Goal: Use online tool/utility: Utilize a website feature to perform a specific function

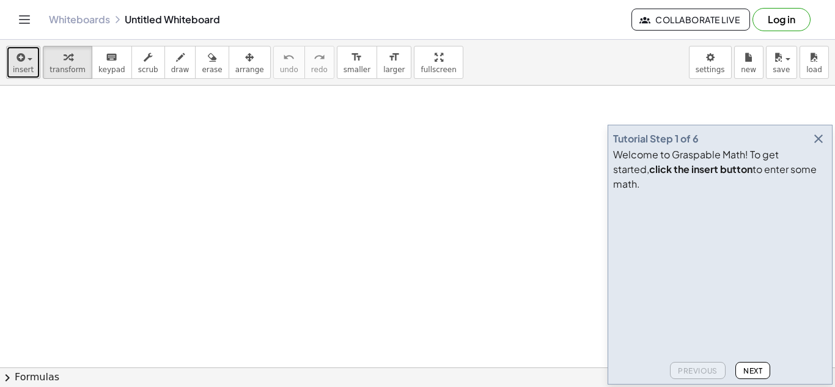
click at [31, 61] on div "button" at bounding box center [23, 57] width 21 height 15
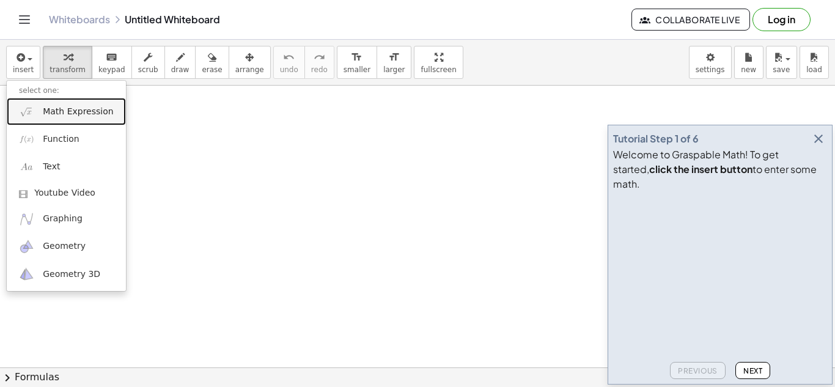
click at [48, 116] on span "Math Expression" at bounding box center [78, 112] width 70 height 12
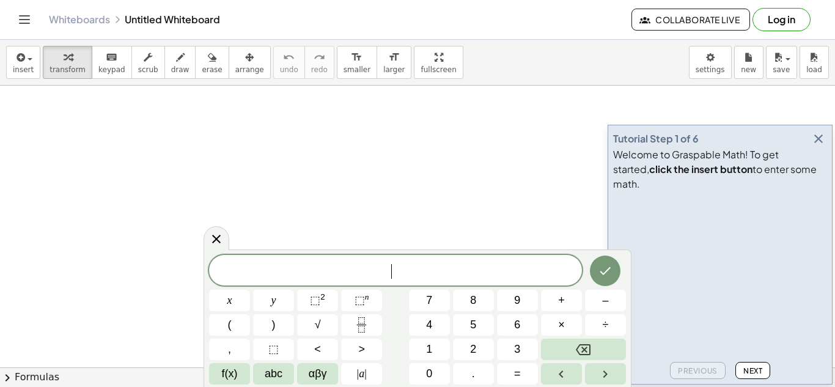
scroll to position [1, 0]
click at [606, 274] on icon "Done" at bounding box center [605, 270] width 15 height 15
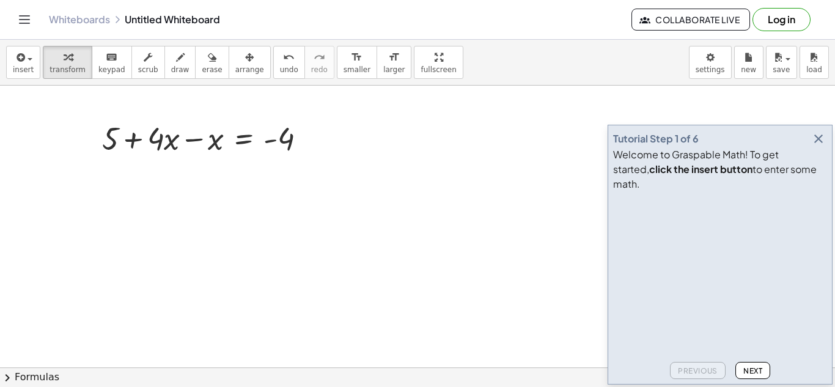
click at [749, 369] on span "Next" at bounding box center [752, 370] width 19 height 9
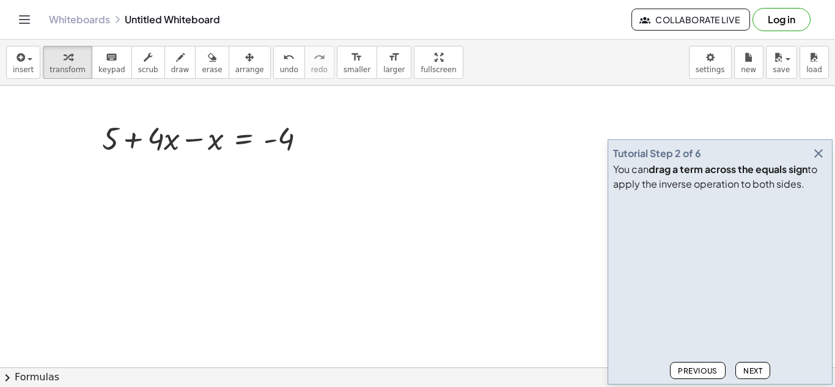
click at [749, 369] on span "Next" at bounding box center [752, 370] width 19 height 9
drag, startPoint x: 215, startPoint y: 140, endPoint x: 168, endPoint y: 142, distance: 47.1
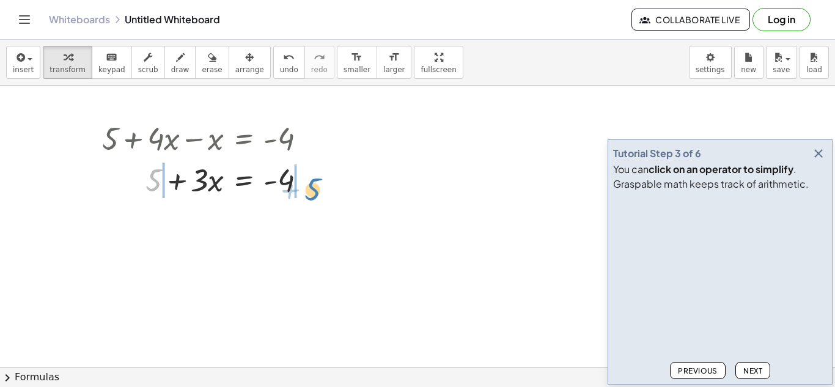
drag, startPoint x: 154, startPoint y: 186, endPoint x: 312, endPoint y: 195, distance: 158.6
click at [312, 195] on div at bounding box center [209, 179] width 226 height 42
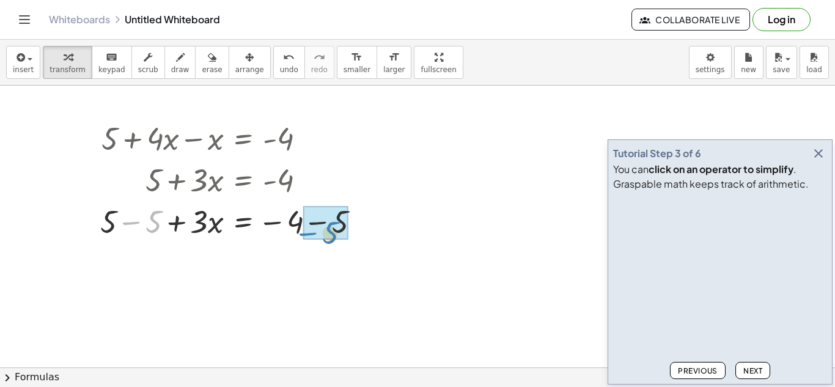
drag, startPoint x: 150, startPoint y: 225, endPoint x: 326, endPoint y: 236, distance: 177.0
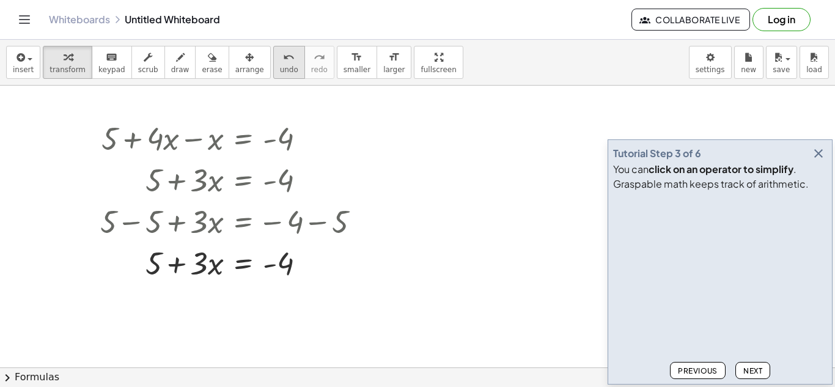
click at [273, 62] on button "undo undo" at bounding box center [289, 62] width 32 height 33
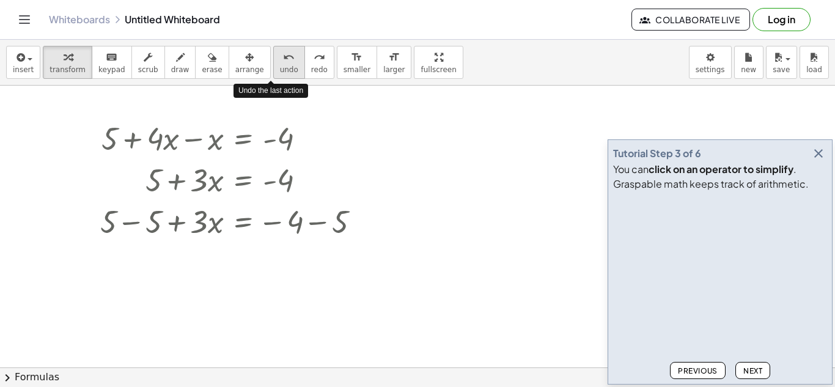
click at [273, 62] on button "undo undo" at bounding box center [289, 62] width 32 height 33
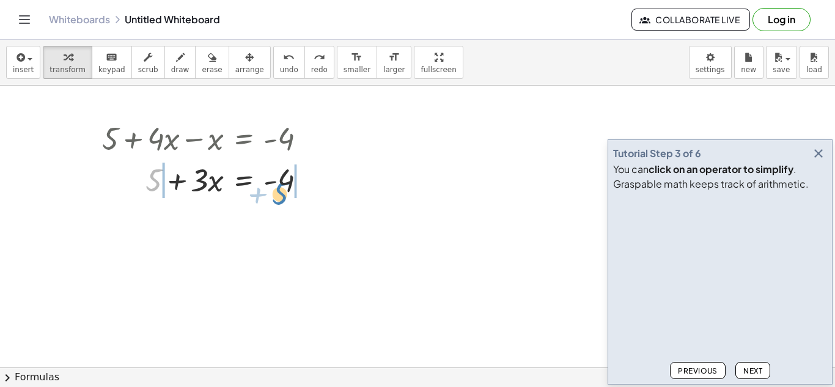
drag, startPoint x: 153, startPoint y: 184, endPoint x: 279, endPoint y: 197, distance: 126.6
click at [279, 197] on div at bounding box center [209, 179] width 226 height 42
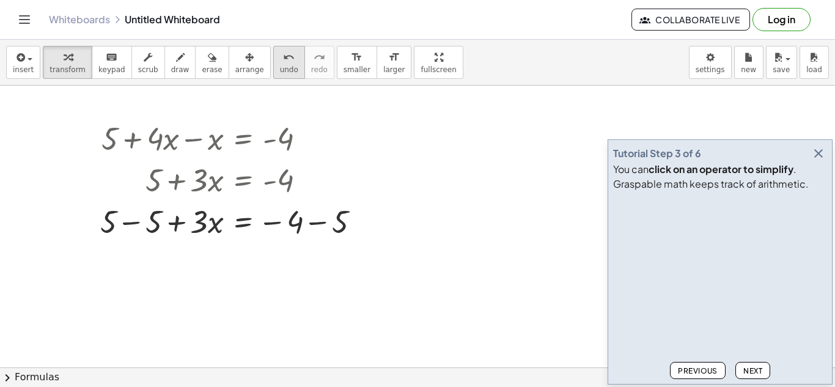
click at [283, 52] on icon "undo" at bounding box center [289, 57] width 12 height 15
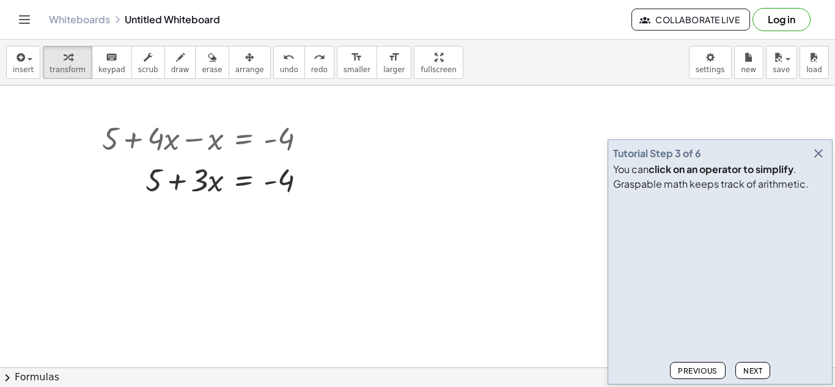
click at [817, 155] on icon "button" at bounding box center [818, 153] width 15 height 15
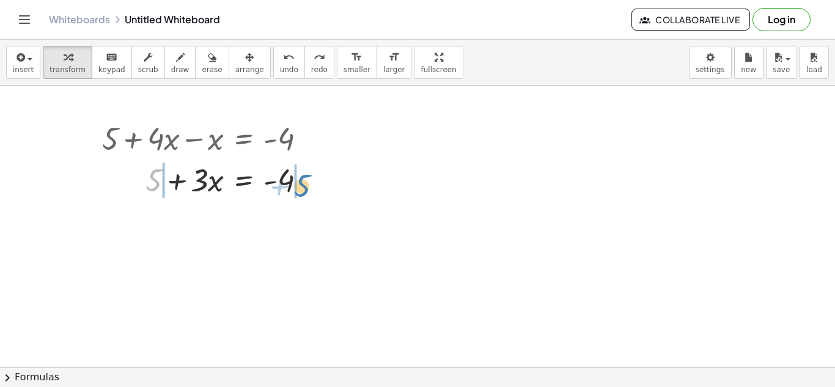
drag, startPoint x: 156, startPoint y: 191, endPoint x: 304, endPoint y: 196, distance: 148.0
click at [304, 196] on div at bounding box center [209, 179] width 226 height 42
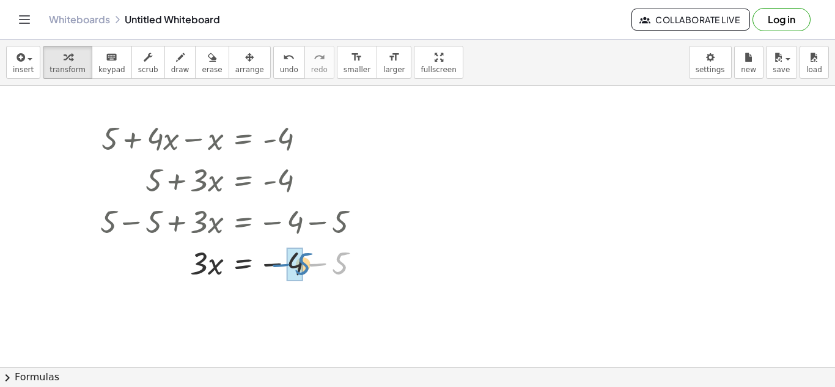
drag, startPoint x: 340, startPoint y: 266, endPoint x: 300, endPoint y: 266, distance: 40.3
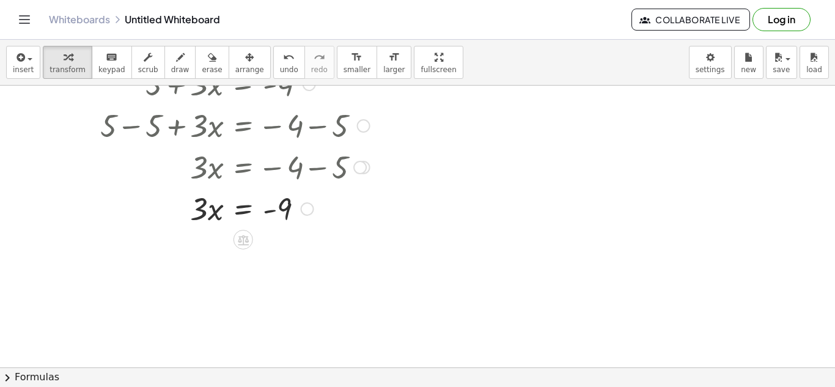
scroll to position [99, 0]
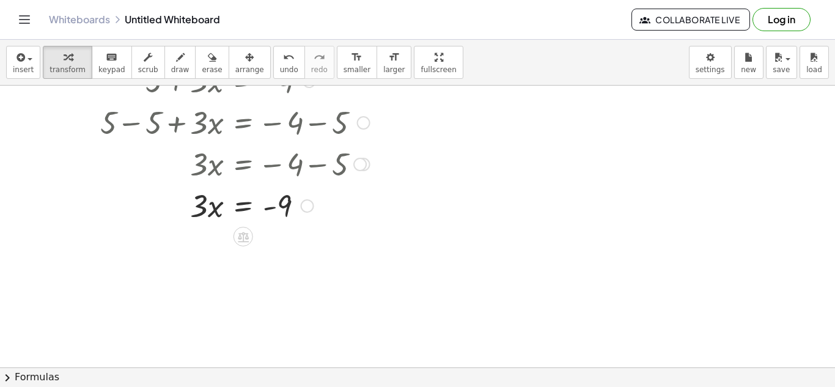
click at [218, 205] on div at bounding box center [235, 205] width 282 height 42
drag, startPoint x: 218, startPoint y: 207, endPoint x: 290, endPoint y: 224, distance: 74.3
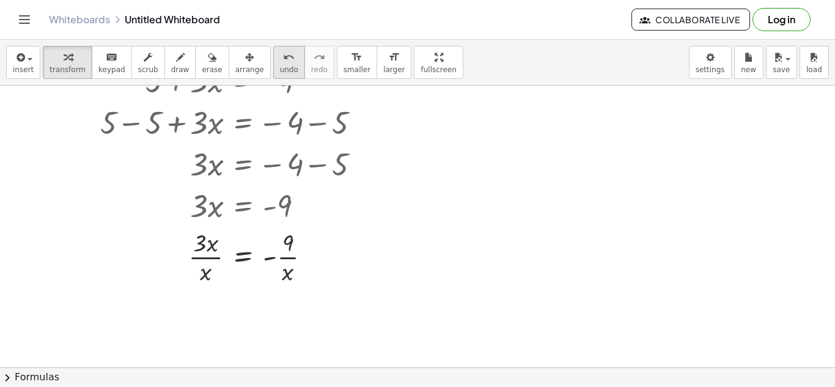
click at [280, 65] on span "undo" at bounding box center [289, 69] width 18 height 9
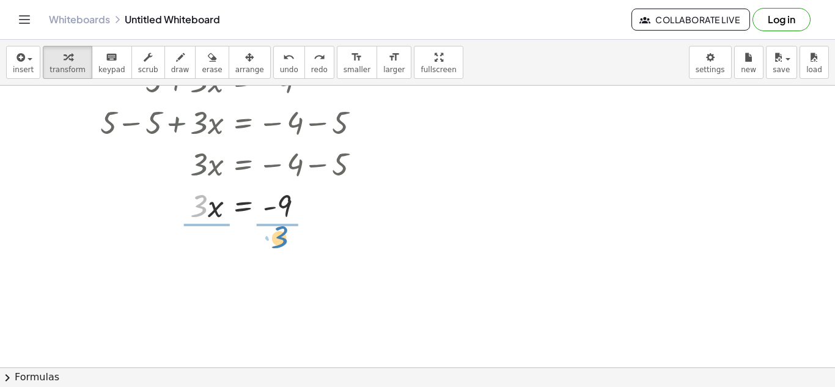
drag, startPoint x: 200, startPoint y: 204, endPoint x: 284, endPoint y: 235, distance: 89.6
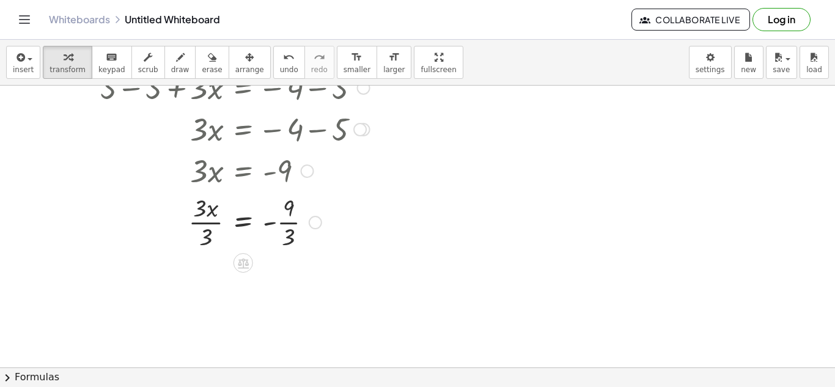
scroll to position [134, 0]
click at [246, 259] on icon at bounding box center [243, 262] width 11 height 10
click at [265, 257] on span "÷" at bounding box center [267, 263] width 7 height 18
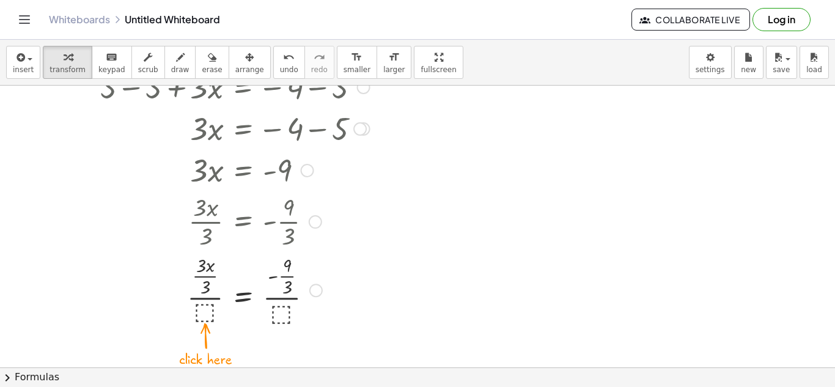
click at [210, 311] on div at bounding box center [235, 289] width 282 height 76
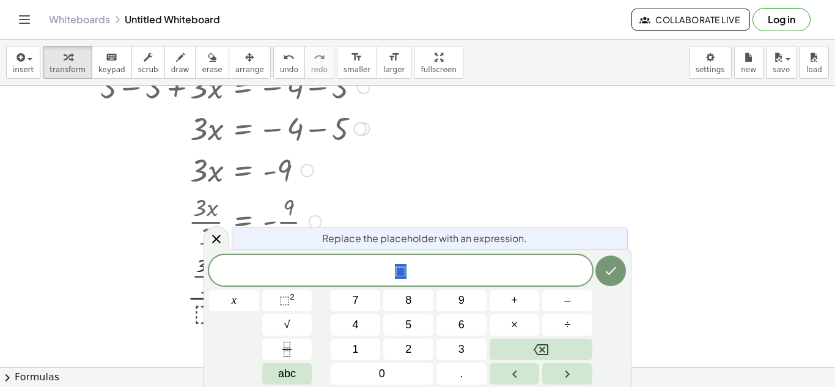
scroll to position [2, 0]
click at [215, 232] on icon at bounding box center [216, 239] width 15 height 15
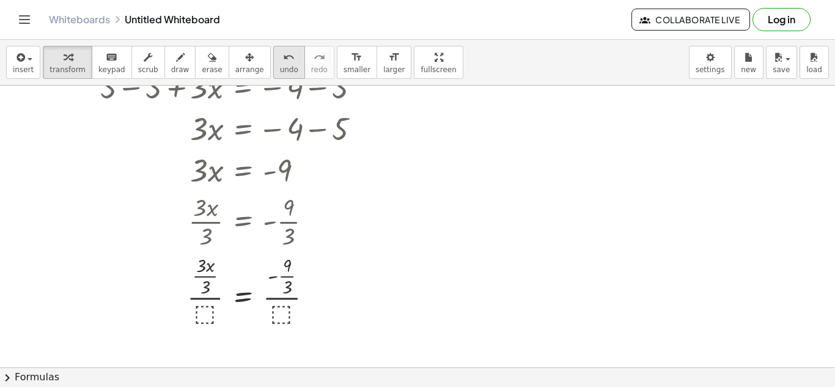
click at [280, 72] on span "undo" at bounding box center [289, 69] width 18 height 9
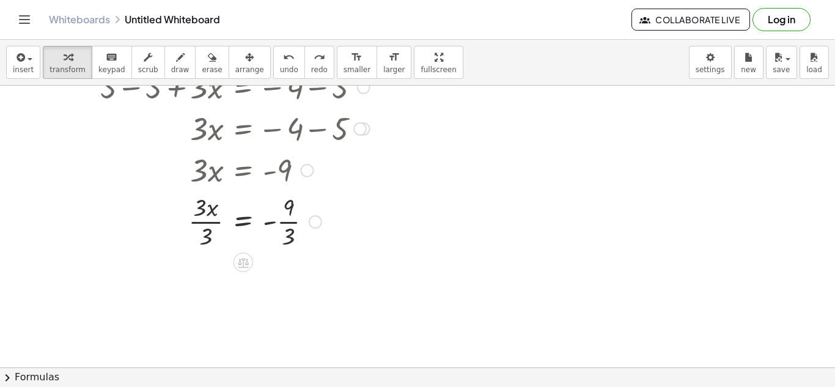
click at [310, 217] on div at bounding box center [315, 221] width 13 height 13
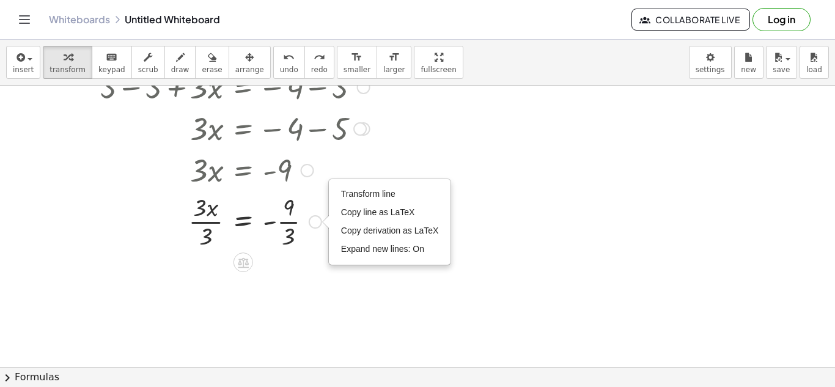
click at [310, 217] on div "Transform line Copy line as LaTeX Copy derivation as LaTeX Expand new lines: On" at bounding box center [315, 221] width 13 height 13
click at [581, 103] on div at bounding box center [417, 272] width 835 height 643
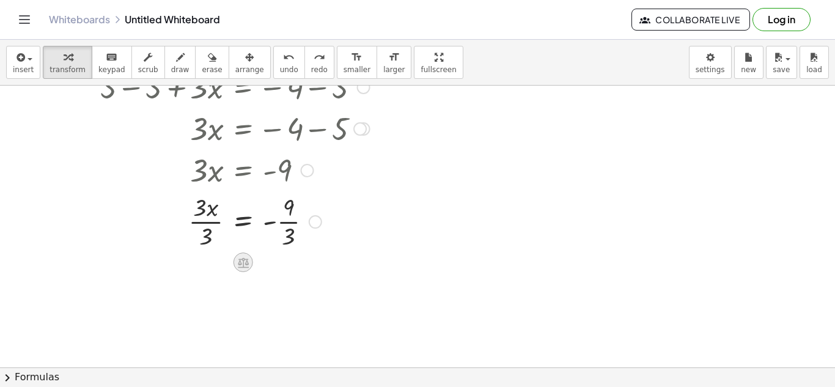
click at [244, 259] on icon at bounding box center [243, 262] width 11 height 10
click at [269, 264] on span "÷" at bounding box center [267, 263] width 7 height 18
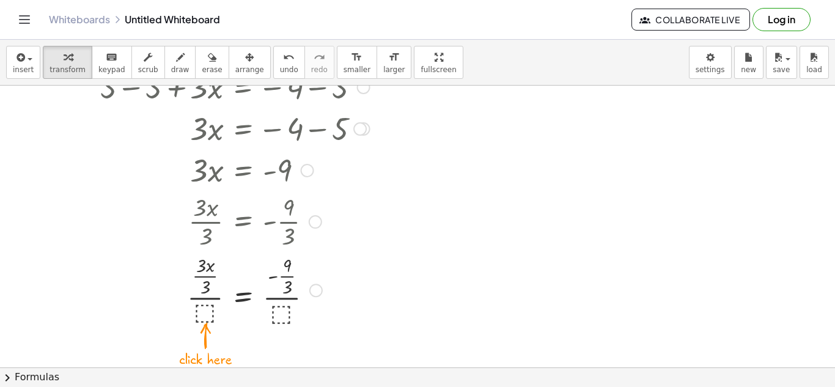
click at [197, 315] on div at bounding box center [235, 289] width 282 height 76
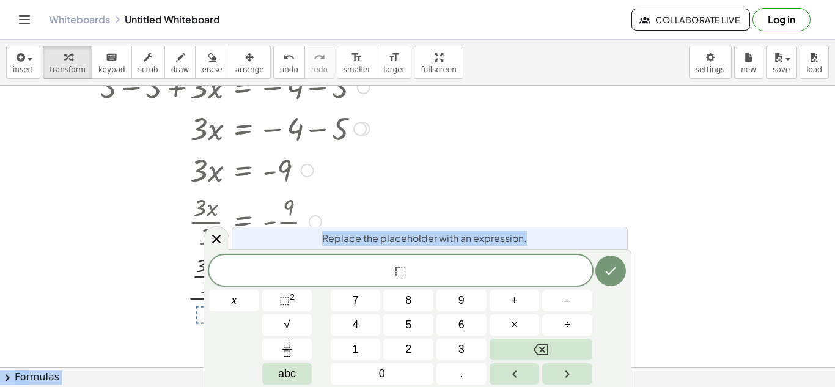
drag, startPoint x: 604, startPoint y: 323, endPoint x: 744, endPoint y: 303, distance: 141.9
click at [744, 303] on body "Graspable Math Activities Get Started Activity Bank Assigned Work Classes White…" at bounding box center [417, 193] width 835 height 387
click at [737, 252] on div at bounding box center [417, 272] width 835 height 643
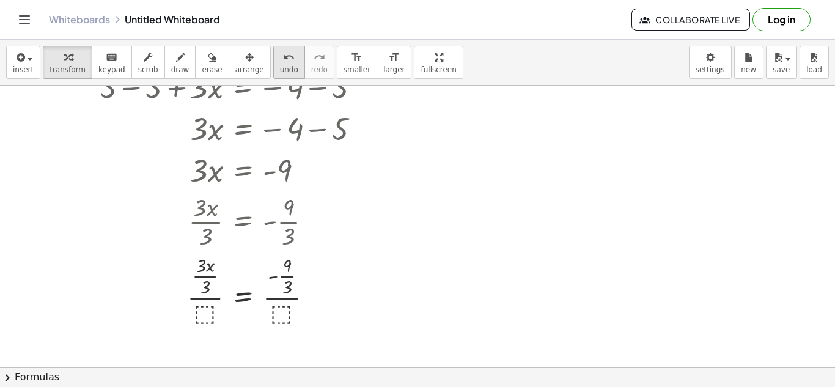
click at [280, 68] on span "undo" at bounding box center [289, 69] width 18 height 9
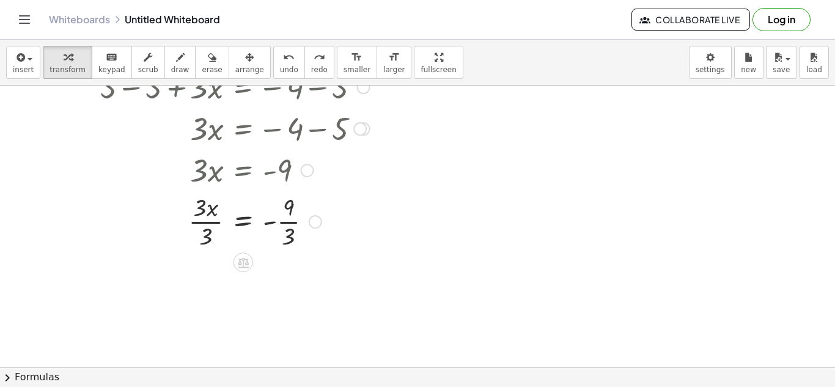
click at [288, 229] on div at bounding box center [234, 220] width 279 height 61
click at [207, 280] on div at bounding box center [235, 281] width 282 height 61
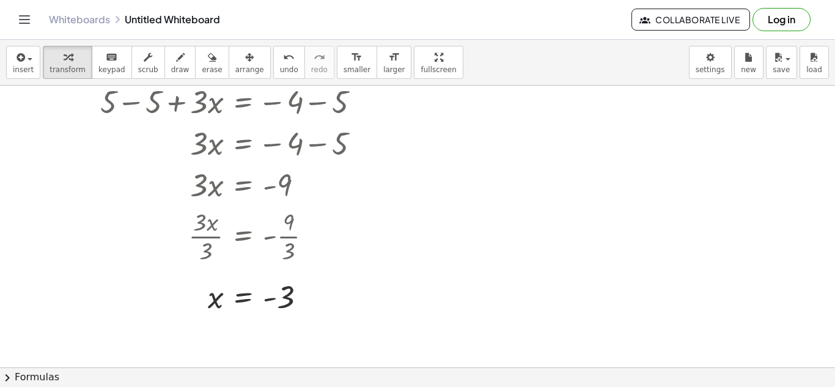
scroll to position [121, 0]
drag, startPoint x: 254, startPoint y: 288, endPoint x: 460, endPoint y: 141, distance: 253.2
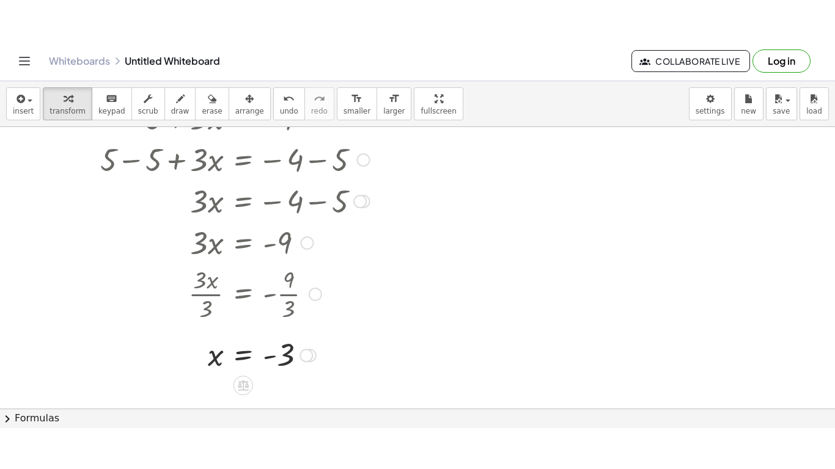
scroll to position [96, 0]
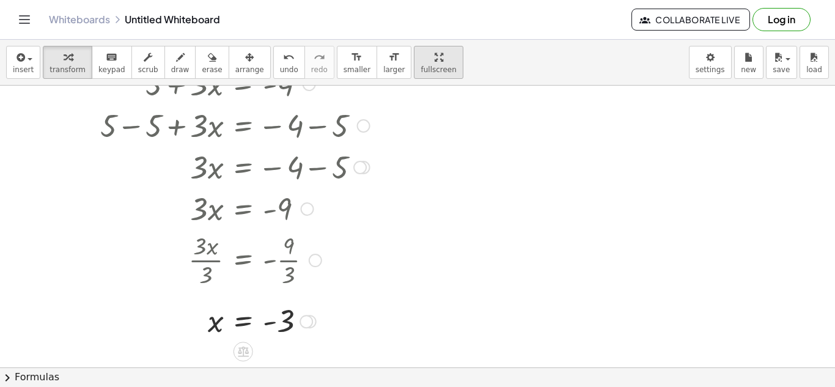
click at [421, 70] on span "fullscreen" at bounding box center [438, 69] width 35 height 9
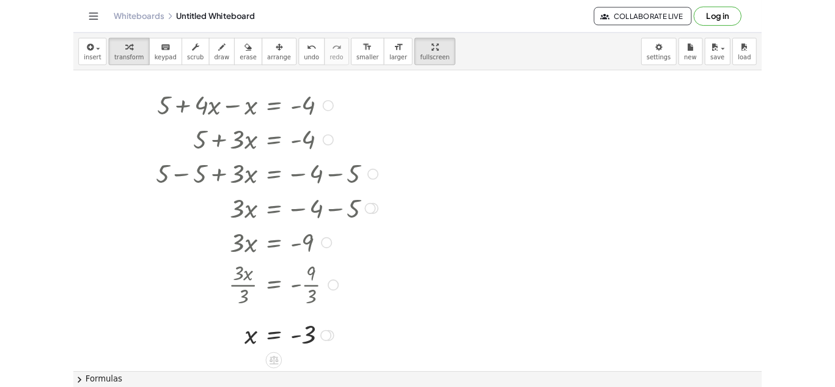
scroll to position [7, 0]
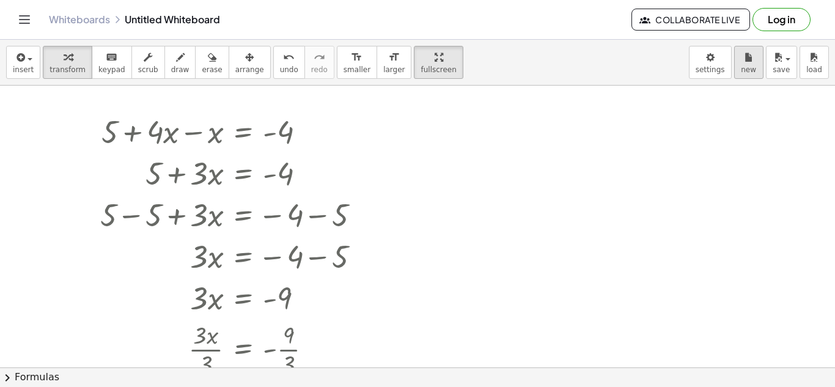
click at [745, 73] on span "new" at bounding box center [748, 69] width 15 height 9
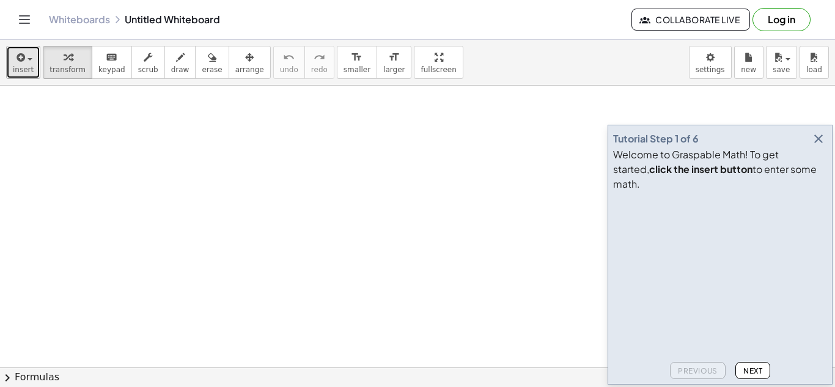
click at [24, 65] on span "insert" at bounding box center [23, 69] width 21 height 9
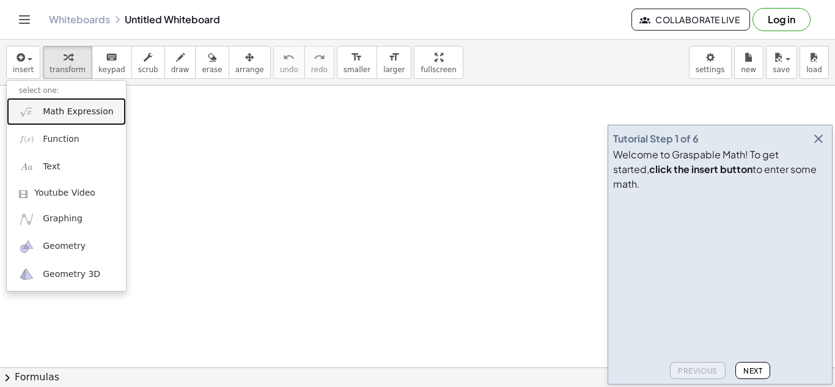
click at [46, 106] on span "Math Expression" at bounding box center [78, 112] width 70 height 12
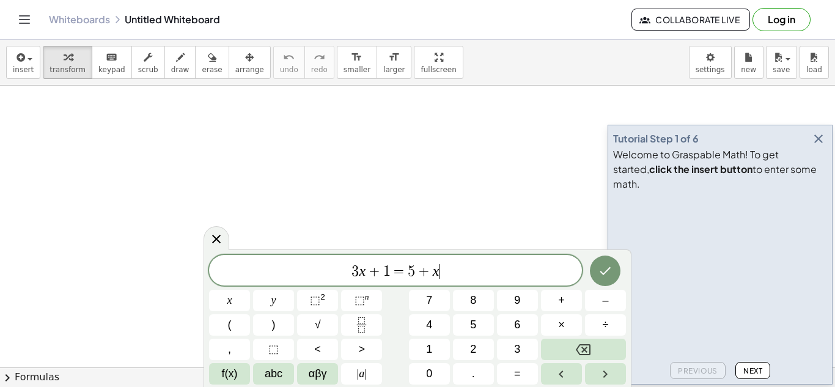
scroll to position [1, 0]
click at [603, 274] on icon "Done" at bounding box center [605, 271] width 11 height 8
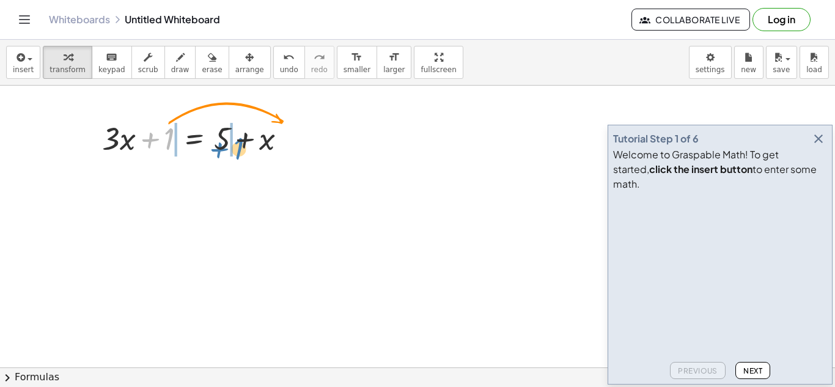
drag, startPoint x: 165, startPoint y: 141, endPoint x: 235, endPoint y: 151, distance: 70.4
click at [235, 151] on div at bounding box center [199, 138] width 206 height 42
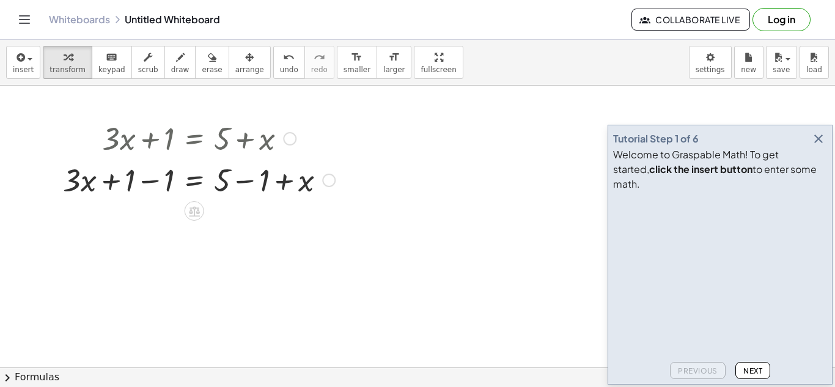
click at [139, 186] on div at bounding box center [199, 179] width 284 height 42
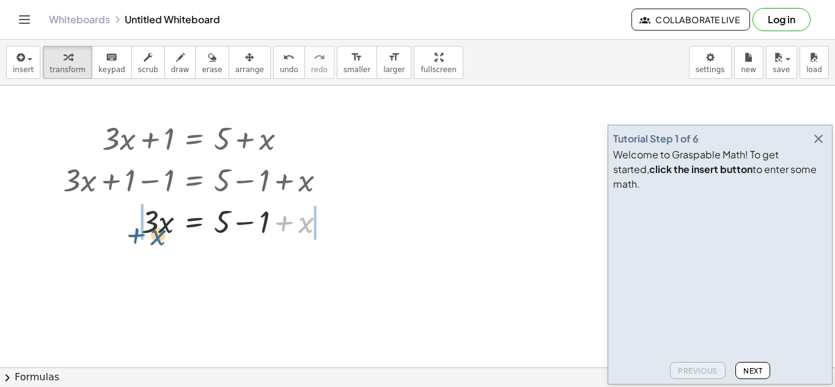
drag, startPoint x: 299, startPoint y: 222, endPoint x: 148, endPoint y: 234, distance: 151.5
click at [148, 234] on div at bounding box center [199, 221] width 284 height 42
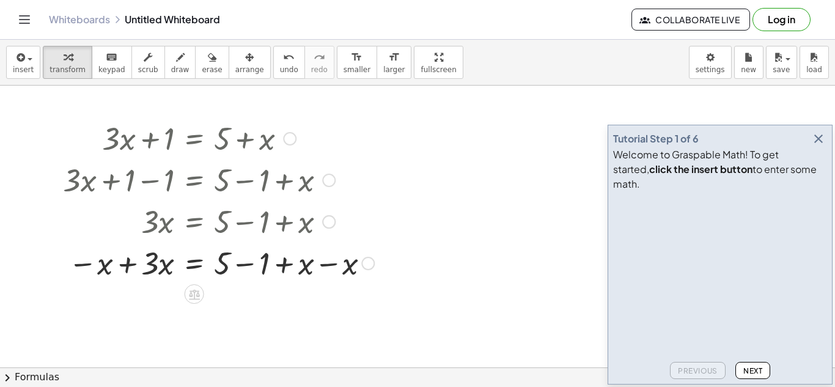
click at [149, 234] on div at bounding box center [218, 221] width 323 height 42
click at [156, 258] on div at bounding box center [218, 262] width 323 height 42
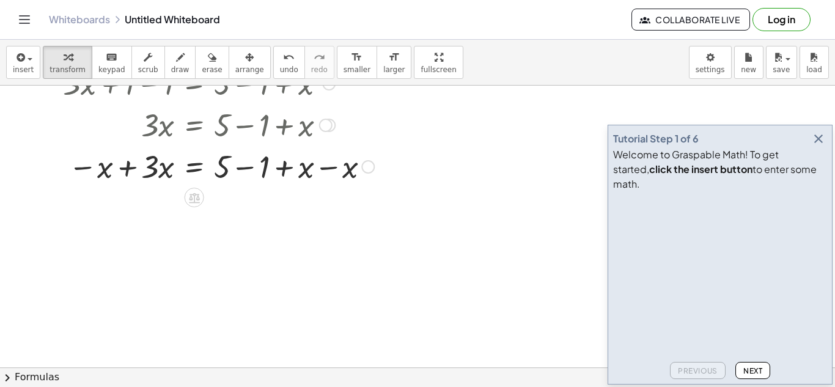
scroll to position [97, 0]
click at [155, 170] on div at bounding box center [218, 165] width 323 height 42
click at [123, 163] on div at bounding box center [218, 165] width 323 height 42
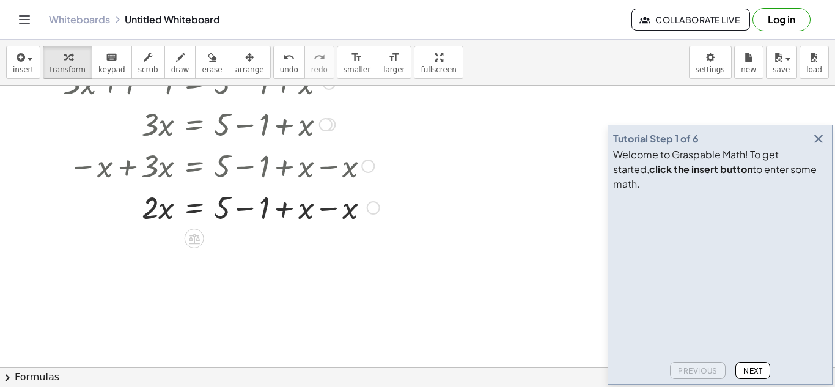
click at [265, 211] on div at bounding box center [221, 207] width 329 height 42
click at [269, 210] on div at bounding box center [221, 207] width 329 height 42
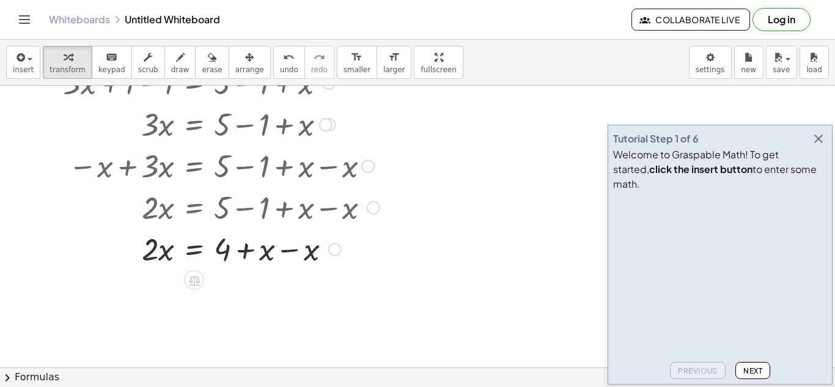
click at [285, 258] on div at bounding box center [221, 248] width 329 height 42
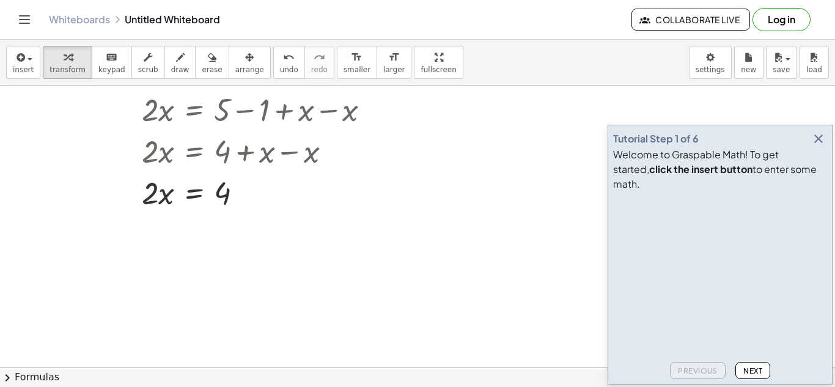
scroll to position [199, 0]
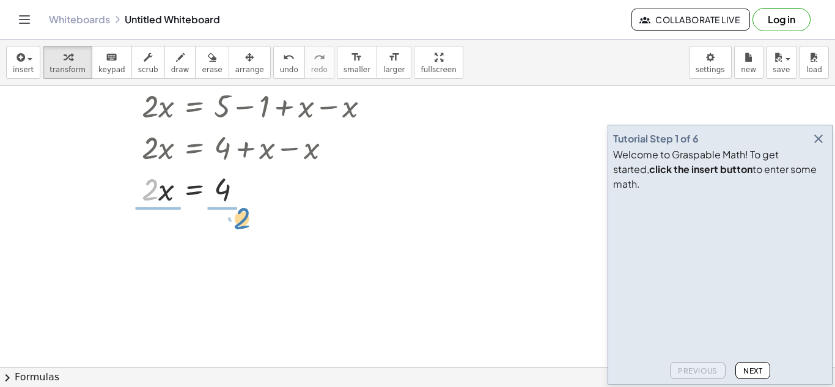
drag, startPoint x: 152, startPoint y: 194, endPoint x: 244, endPoint y: 223, distance: 96.7
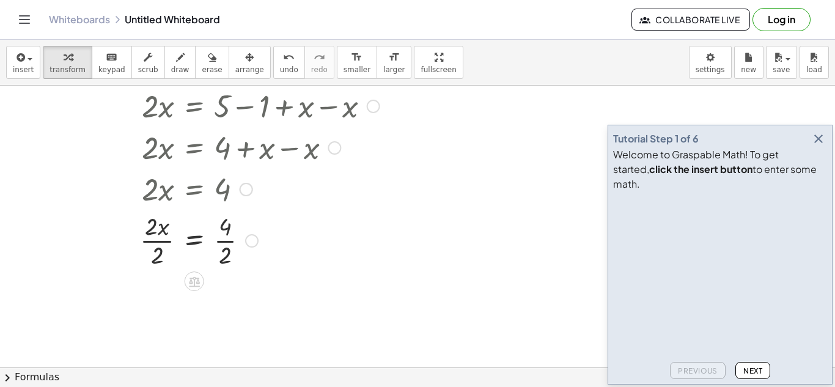
click at [157, 229] on div at bounding box center [221, 239] width 329 height 61
click at [219, 237] on div at bounding box center [221, 239] width 329 height 61
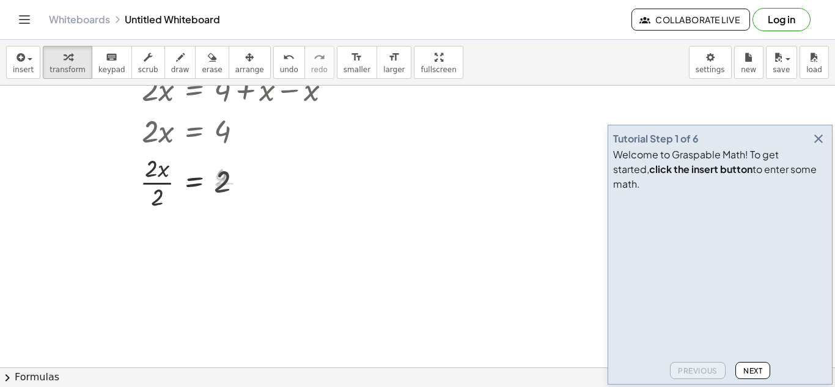
scroll to position [256, 0]
click at [156, 235] on div at bounding box center [221, 243] width 329 height 61
click at [158, 255] on div at bounding box center [221, 243] width 329 height 61
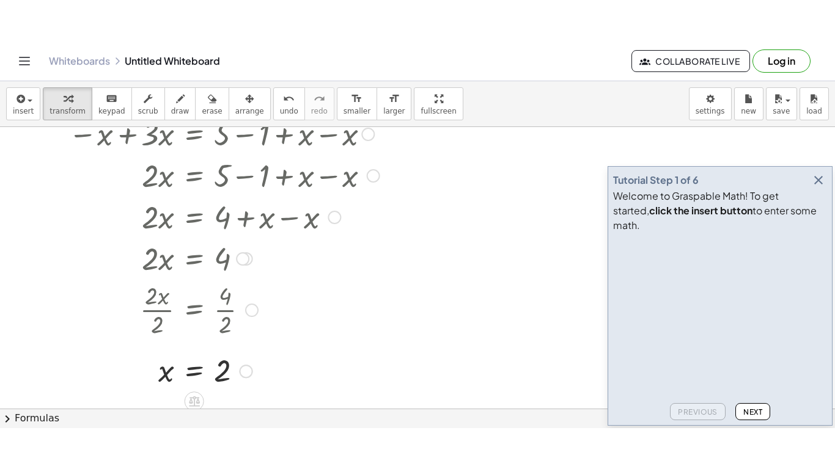
scroll to position [166, 0]
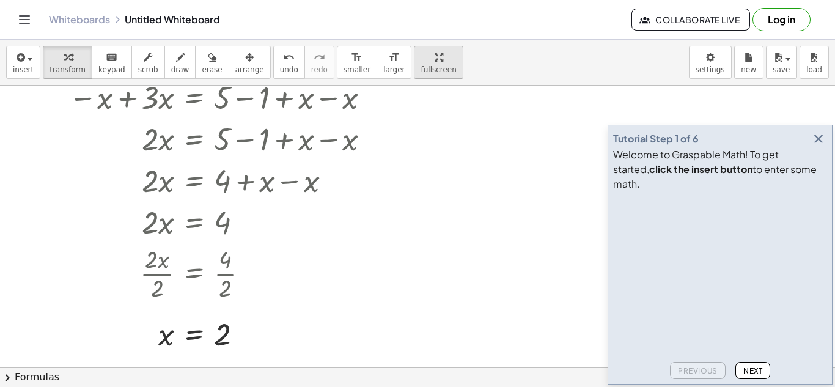
click at [435, 51] on icon "button" at bounding box center [439, 57] width 9 height 15
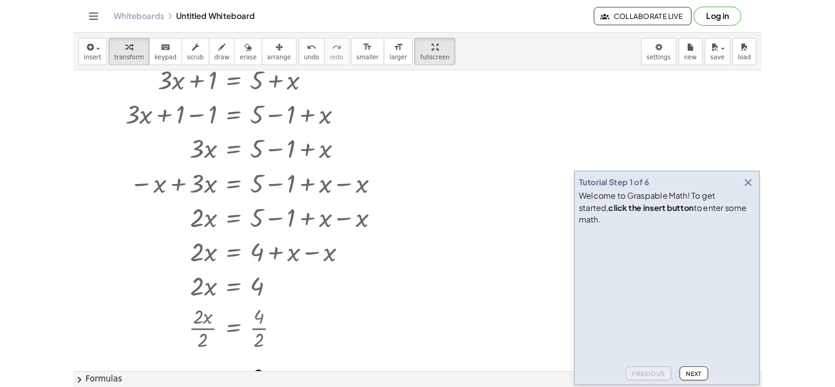
scroll to position [43, 0]
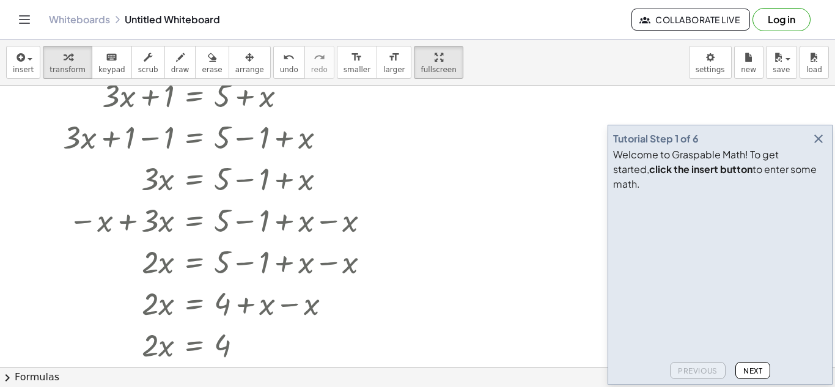
click at [820, 146] on icon "button" at bounding box center [818, 138] width 15 height 15
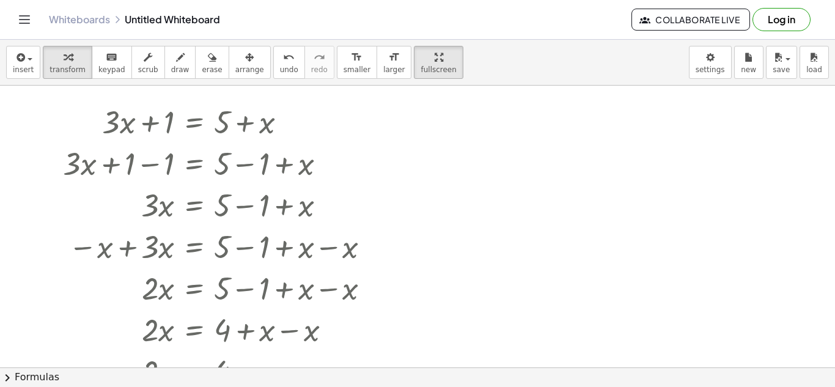
scroll to position [12, 0]
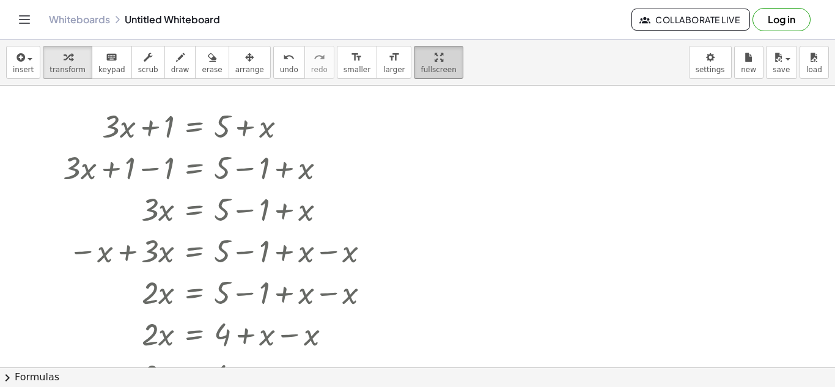
click at [421, 68] on span "fullscreen" at bounding box center [438, 69] width 35 height 9
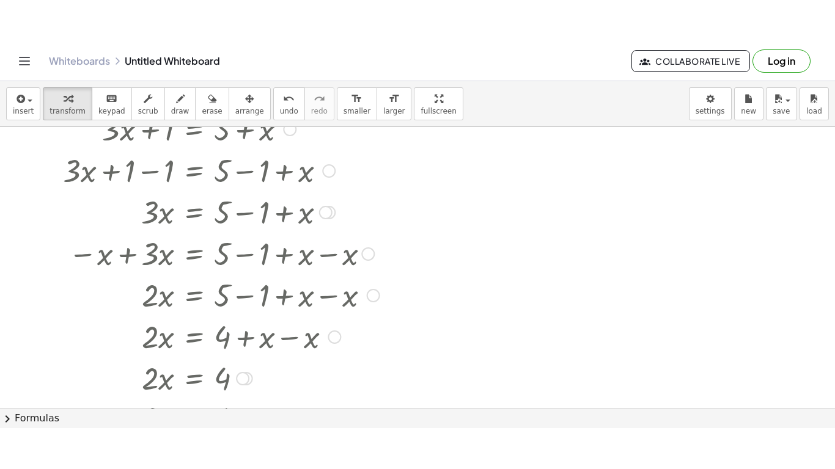
scroll to position [53, 0]
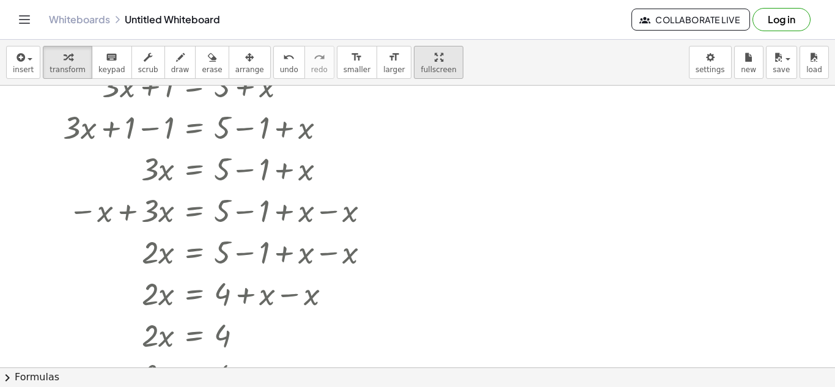
click at [421, 52] on div "button" at bounding box center [438, 57] width 35 height 15
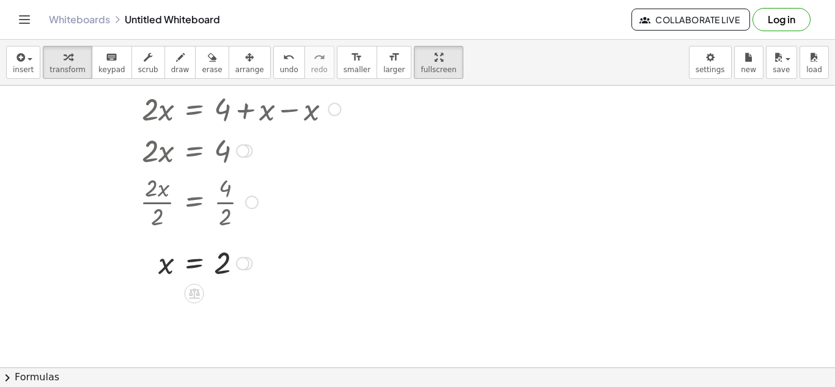
scroll to position [0, 0]
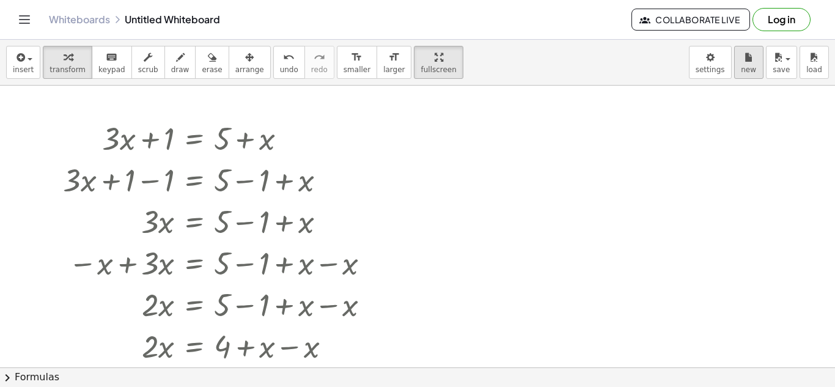
click at [751, 67] on span "new" at bounding box center [748, 69] width 15 height 9
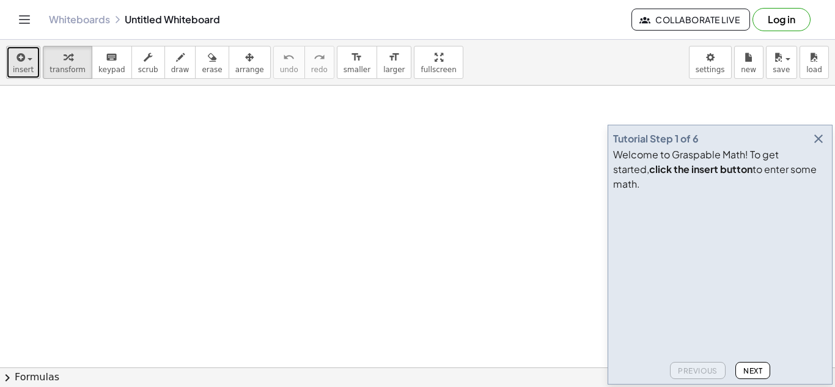
click at [25, 54] on span "button" at bounding box center [26, 58] width 2 height 9
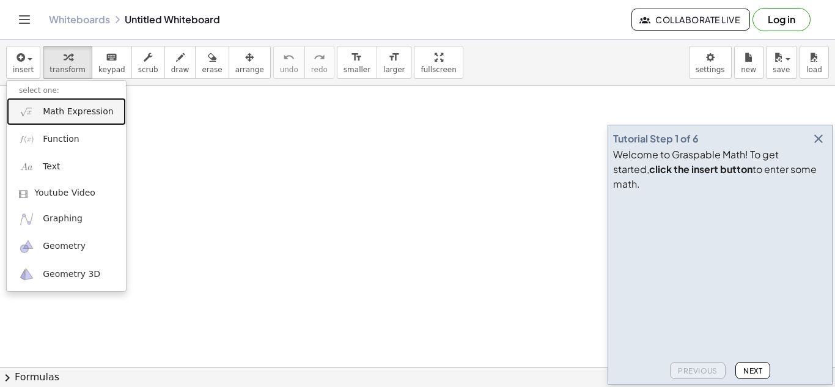
click at [81, 112] on span "Math Expression" at bounding box center [78, 112] width 70 height 12
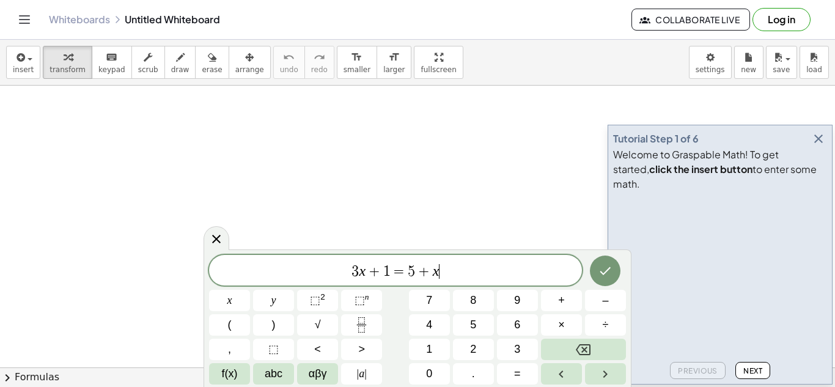
scroll to position [1, 0]
click at [423, 264] on span "+" at bounding box center [424, 271] width 18 height 15
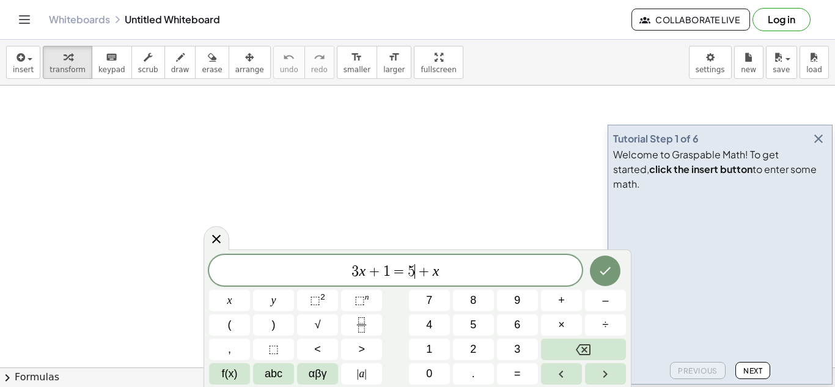
click at [423, 264] on span "+" at bounding box center [424, 271] width 18 height 15
click at [450, 267] on span "3 x + 1 = 5 ​ + x" at bounding box center [395, 271] width 373 height 17
click at [615, 271] on button "Done" at bounding box center [605, 270] width 31 height 31
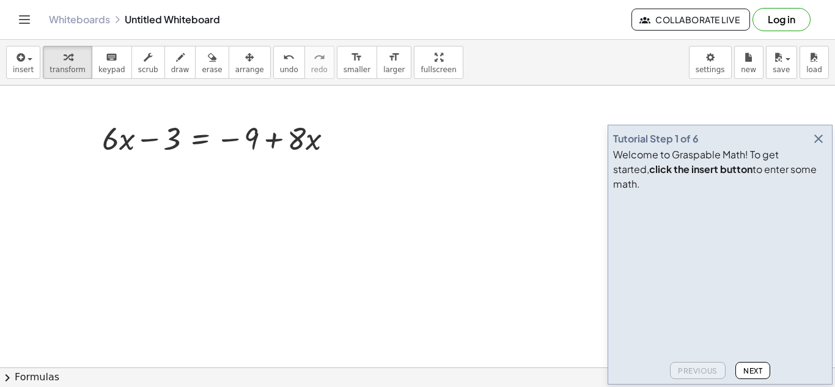
click at [814, 146] on icon "button" at bounding box center [818, 138] width 15 height 15
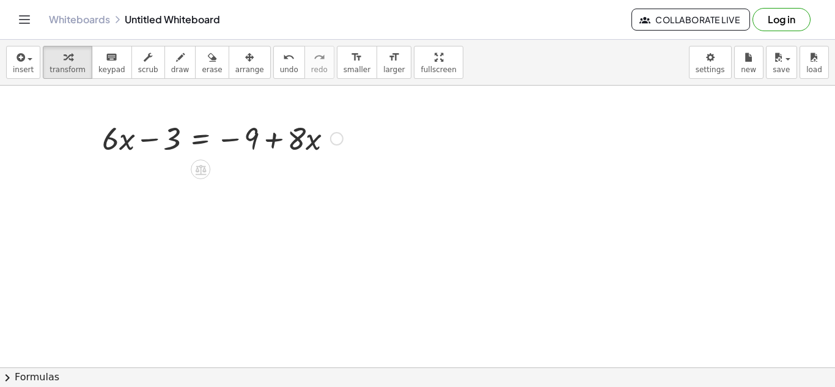
click at [300, 142] on div at bounding box center [222, 138] width 253 height 42
drag, startPoint x: 296, startPoint y: 141, endPoint x: 112, endPoint y: 143, distance: 184.0
click at [112, 143] on div at bounding box center [222, 138] width 253 height 42
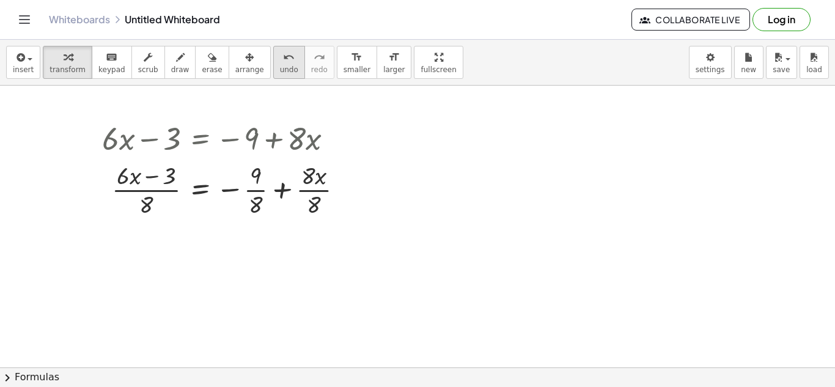
click at [280, 71] on span "undo" at bounding box center [289, 69] width 18 height 9
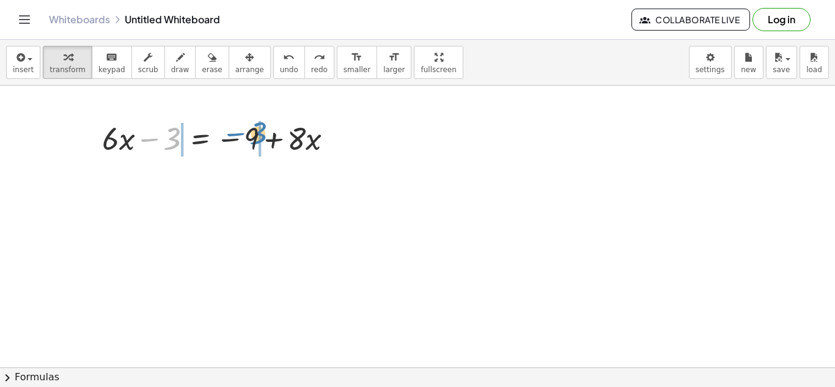
drag, startPoint x: 173, startPoint y: 139, endPoint x: 259, endPoint y: 133, distance: 86.4
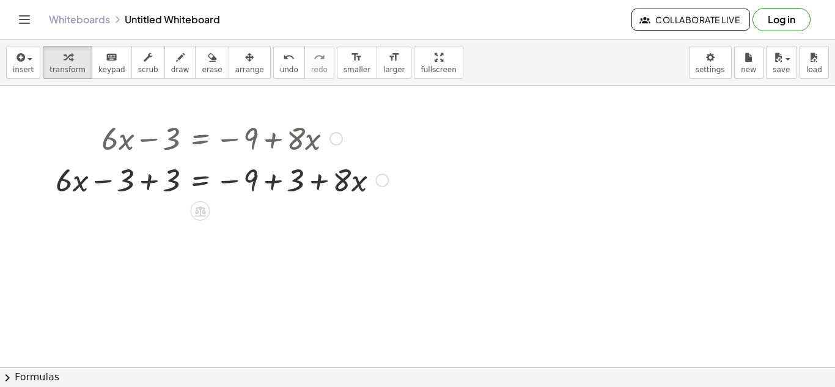
click at [171, 174] on div at bounding box center [222, 179] width 345 height 42
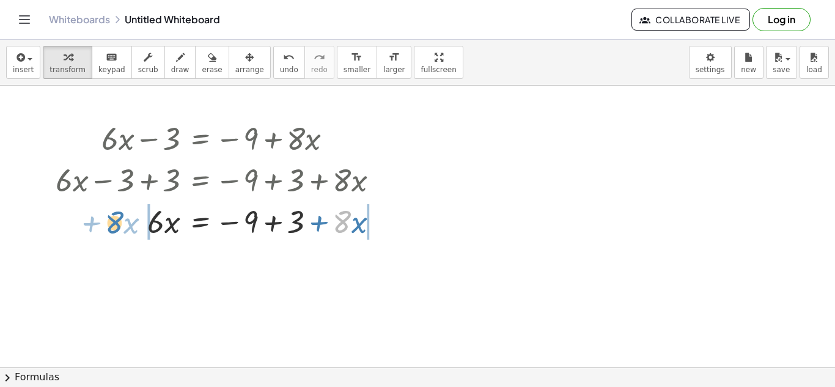
drag, startPoint x: 348, startPoint y: 221, endPoint x: 120, endPoint y: 222, distance: 228.0
click at [120, 222] on div at bounding box center [222, 221] width 345 height 42
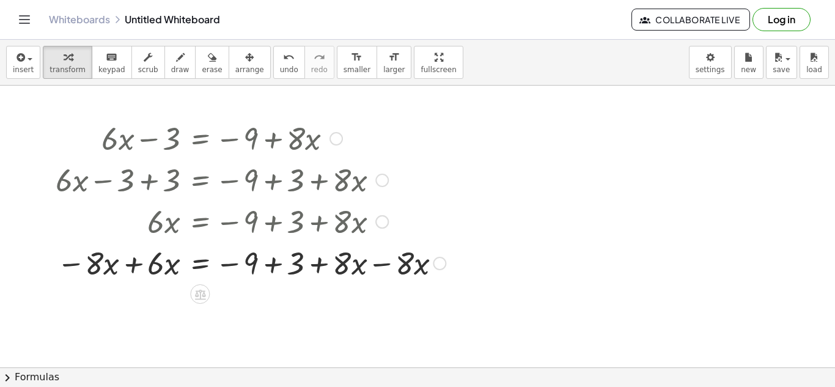
click at [364, 265] on div at bounding box center [251, 262] width 402 height 42
click at [353, 267] on div at bounding box center [251, 262] width 402 height 42
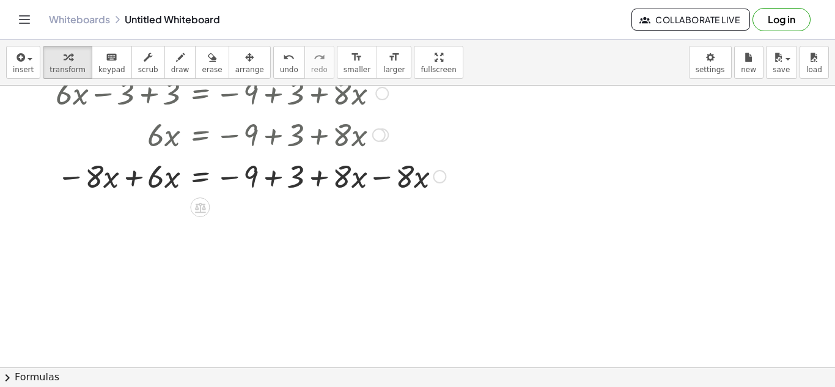
scroll to position [102, 0]
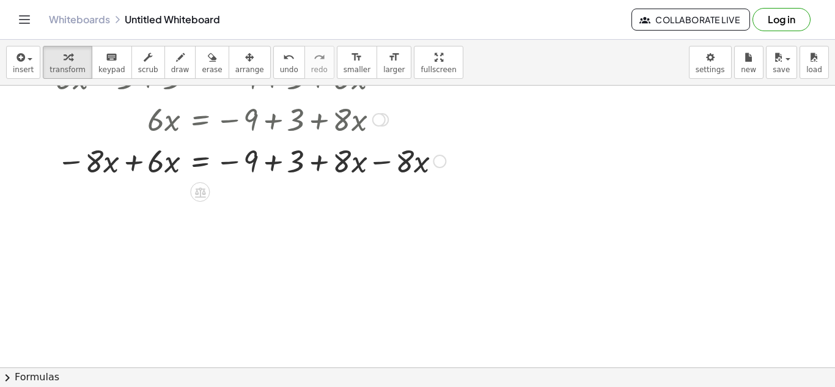
click at [412, 155] on div at bounding box center [251, 160] width 402 height 42
click at [352, 169] on div at bounding box center [251, 160] width 402 height 42
click at [342, 161] on div at bounding box center [251, 160] width 402 height 42
click at [293, 163] on div at bounding box center [251, 160] width 402 height 42
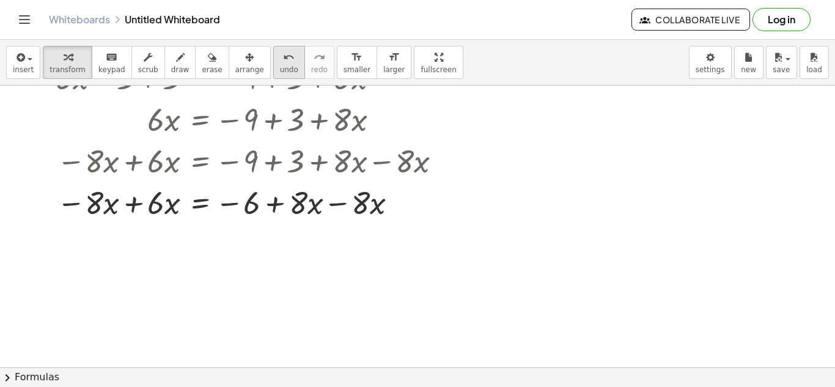
click at [273, 74] on button "undo undo" at bounding box center [289, 62] width 32 height 33
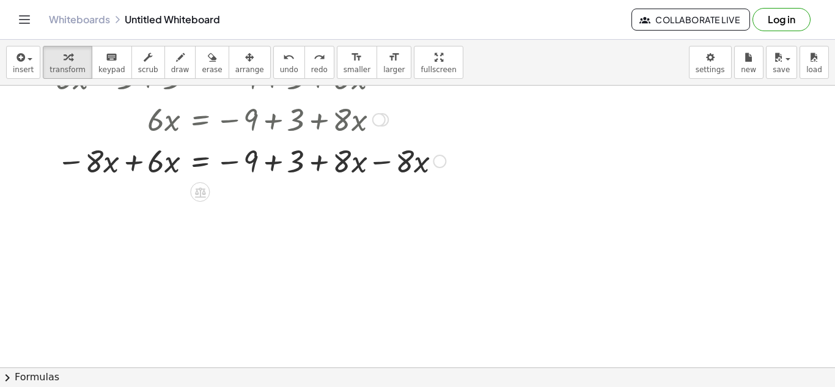
click at [143, 167] on div at bounding box center [251, 160] width 402 height 42
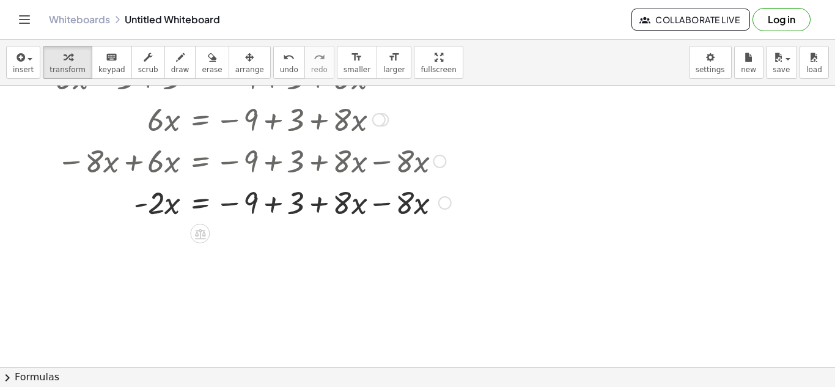
click at [345, 200] on div at bounding box center [254, 202] width 408 height 42
click at [280, 73] on span "undo" at bounding box center [289, 69] width 18 height 9
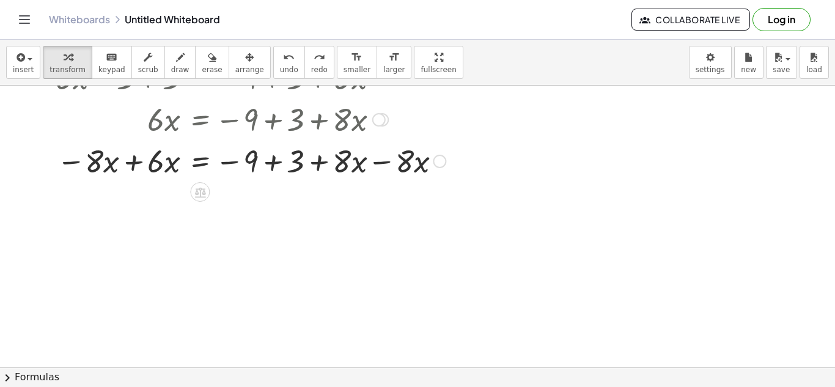
click at [413, 166] on div at bounding box center [251, 160] width 402 height 42
click at [348, 156] on div at bounding box center [251, 160] width 402 height 42
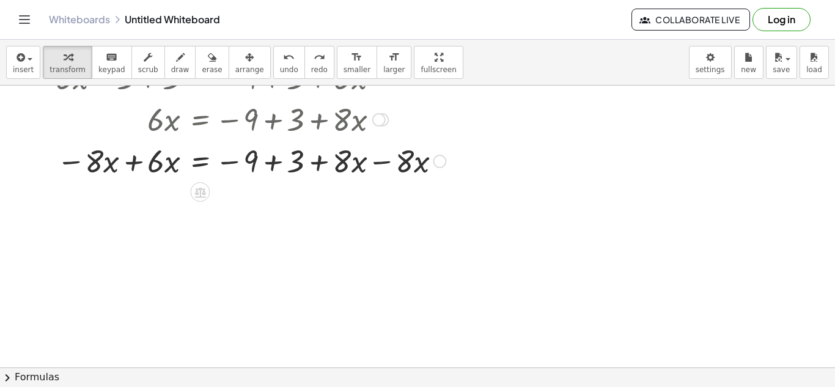
click at [321, 157] on div at bounding box center [251, 160] width 402 height 42
click at [356, 158] on div at bounding box center [251, 160] width 402 height 42
click at [392, 160] on div at bounding box center [251, 160] width 402 height 42
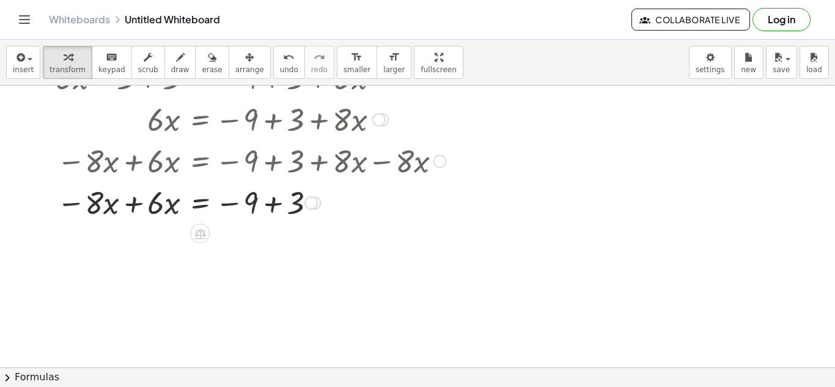
click at [149, 207] on div at bounding box center [251, 202] width 402 height 42
click at [134, 204] on div at bounding box center [251, 202] width 402 height 42
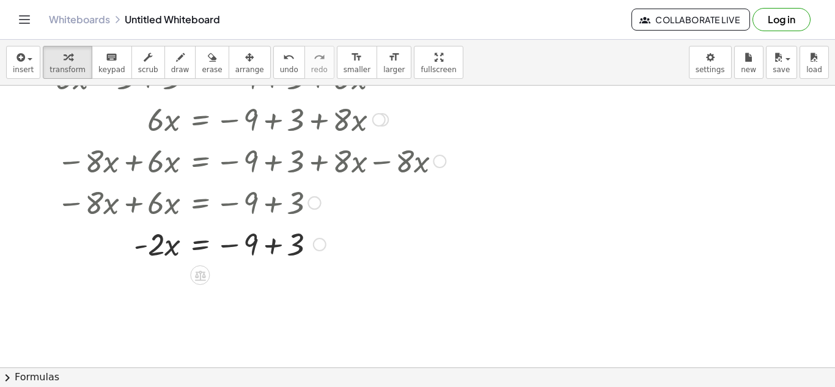
click at [273, 199] on div at bounding box center [209, 202] width 475 height 42
click at [274, 247] on div at bounding box center [251, 243] width 402 height 42
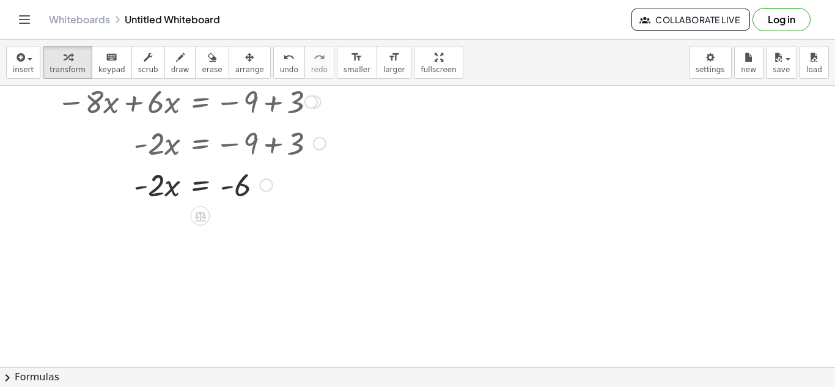
scroll to position [204, 0]
drag, startPoint x: 154, startPoint y: 186, endPoint x: 252, endPoint y: 217, distance: 103.0
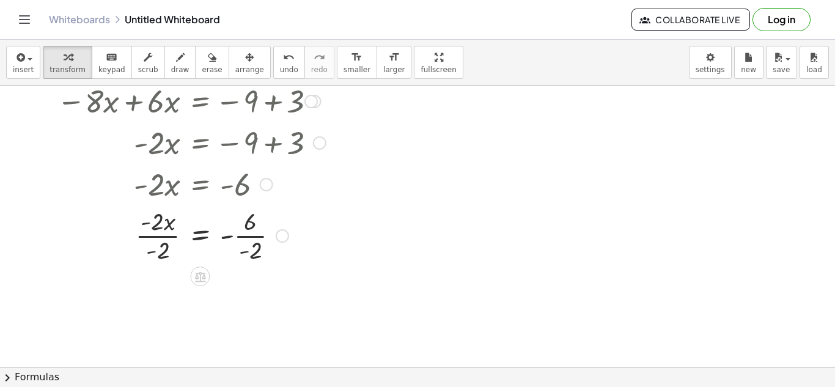
click at [164, 228] on div at bounding box center [251, 234] width 402 height 61
click at [161, 236] on div at bounding box center [251, 234] width 402 height 61
click at [254, 297] on div at bounding box center [251, 295] width 402 height 61
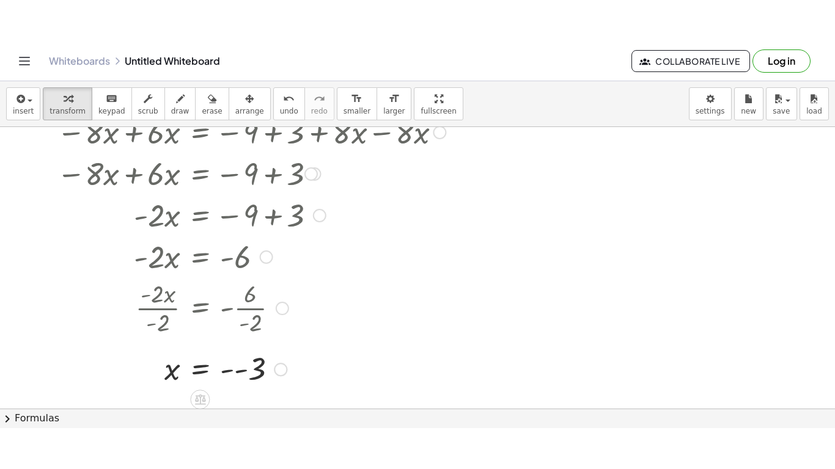
scroll to position [172, 0]
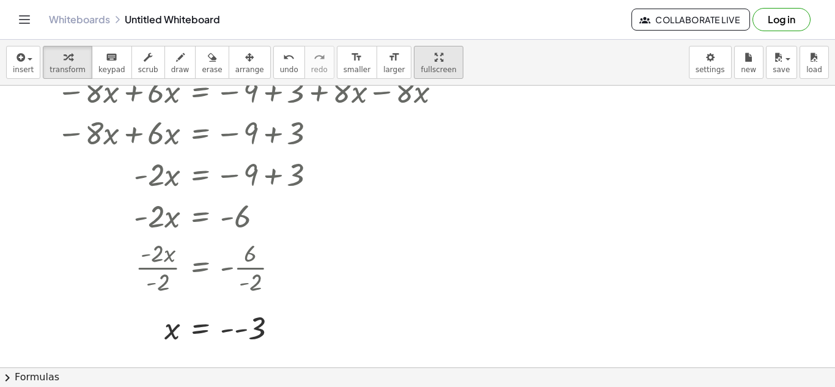
click at [435, 59] on icon "button" at bounding box center [439, 57] width 9 height 15
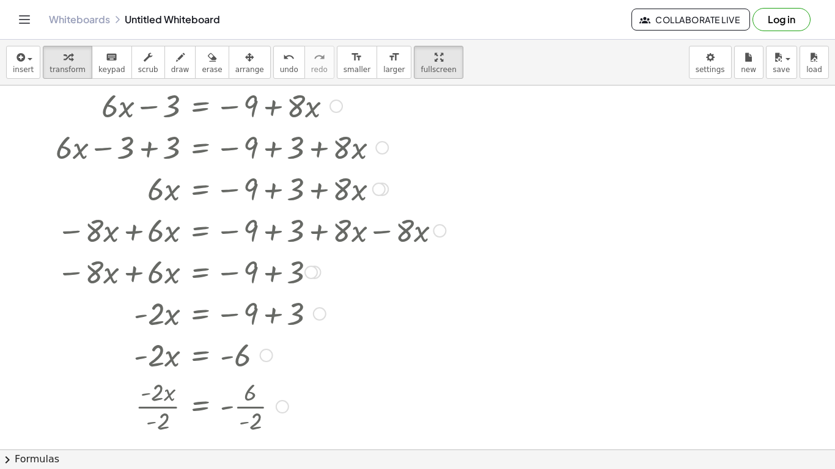
scroll to position [35, 0]
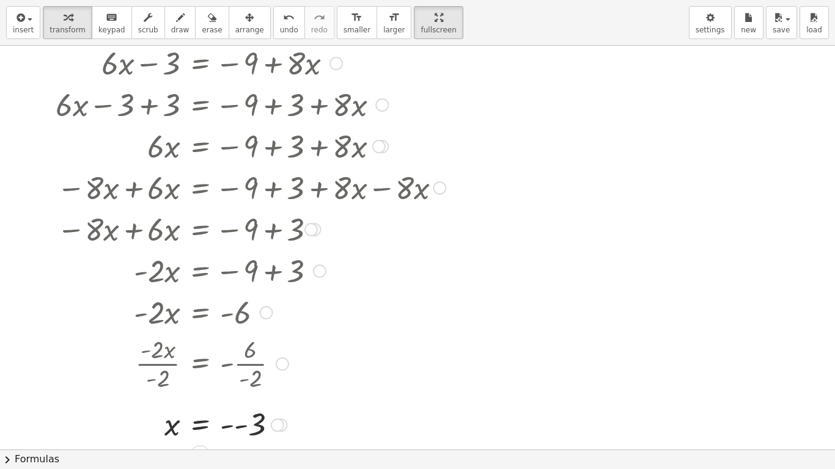
click at [235, 386] on div at bounding box center [251, 424] width 402 height 40
click at [273, 35] on button "undo undo" at bounding box center [289, 22] width 32 height 33
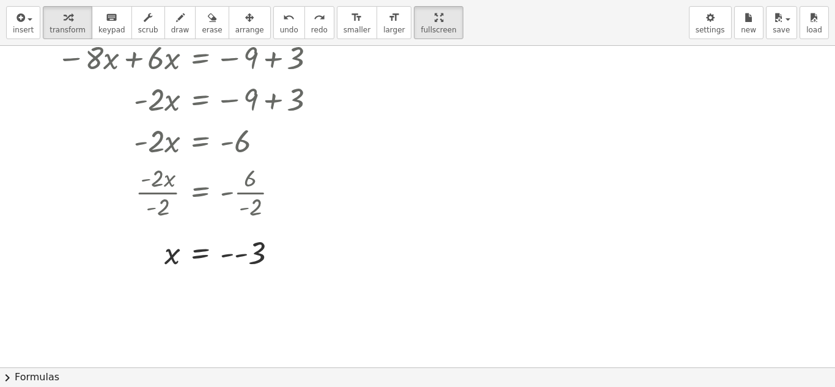
scroll to position [214, 0]
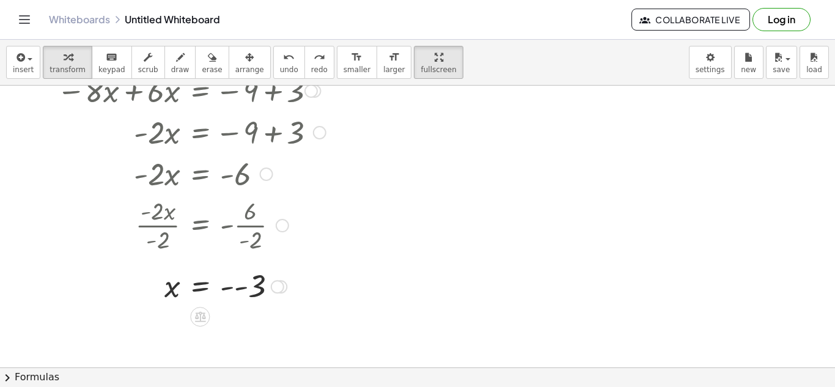
click at [252, 295] on div at bounding box center [265, 285] width 430 height 40
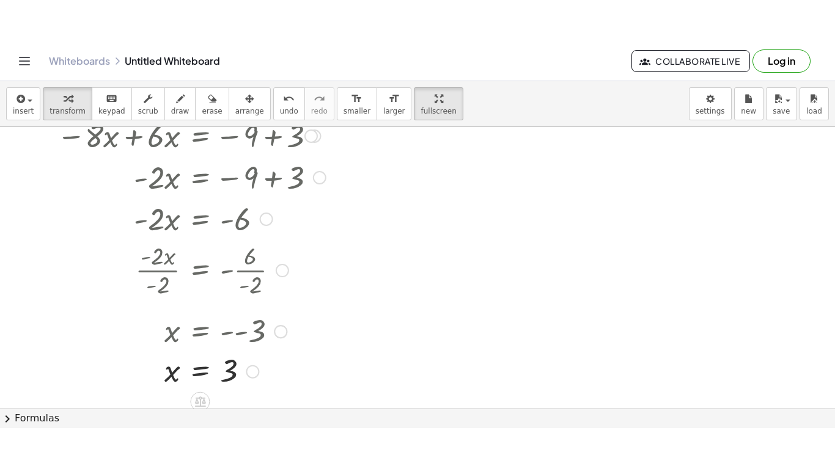
scroll to position [212, 0]
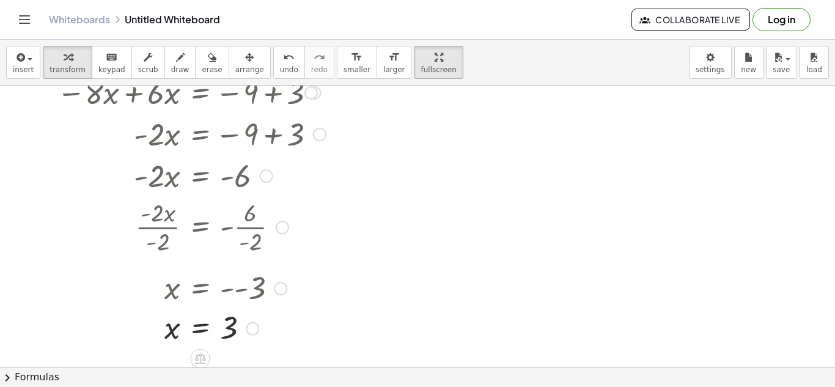
click at [276, 288] on div at bounding box center [280, 288] width 13 height 13
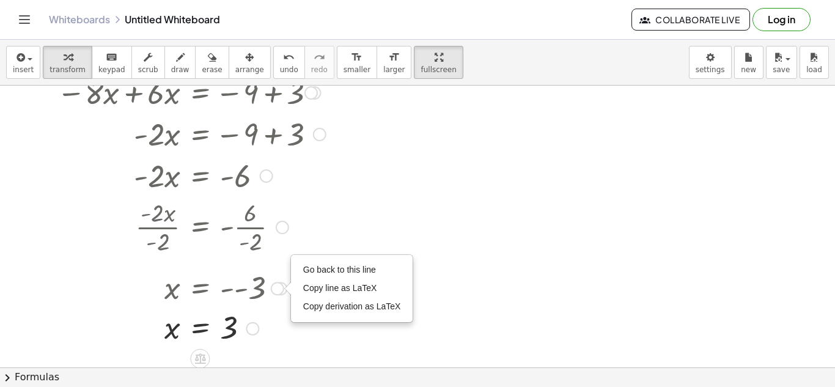
click at [449, 191] on div at bounding box center [251, 175] width 402 height 42
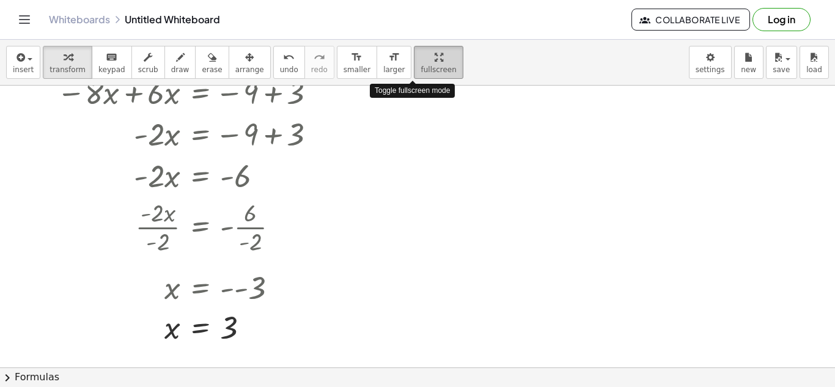
click at [424, 66] on span "fullscreen" at bounding box center [438, 69] width 35 height 9
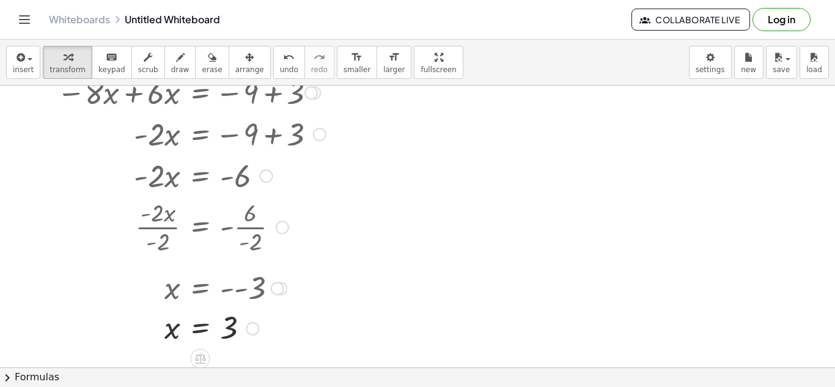
drag, startPoint x: 244, startPoint y: 293, endPoint x: 331, endPoint y: 294, distance: 87.4
click at [331, 294] on div at bounding box center [251, 287] width 402 height 40
drag, startPoint x: 187, startPoint y: 293, endPoint x: 240, endPoint y: 296, distance: 53.3
click at [240, 296] on div at bounding box center [251, 287] width 402 height 40
click at [421, 50] on div "button" at bounding box center [438, 57] width 35 height 15
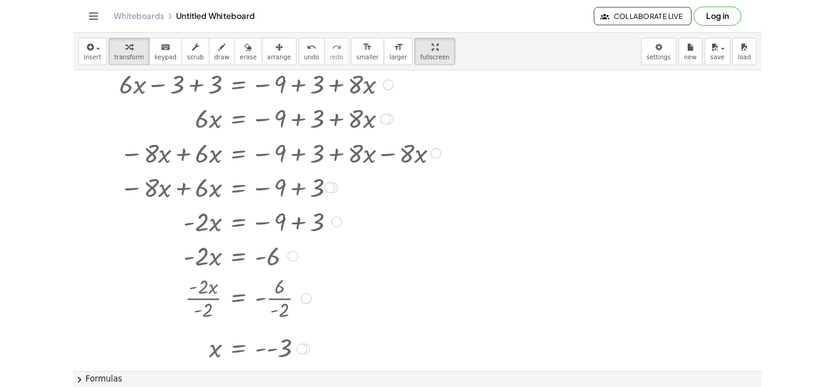
scroll to position [78, 0]
